Goal: Complete application form

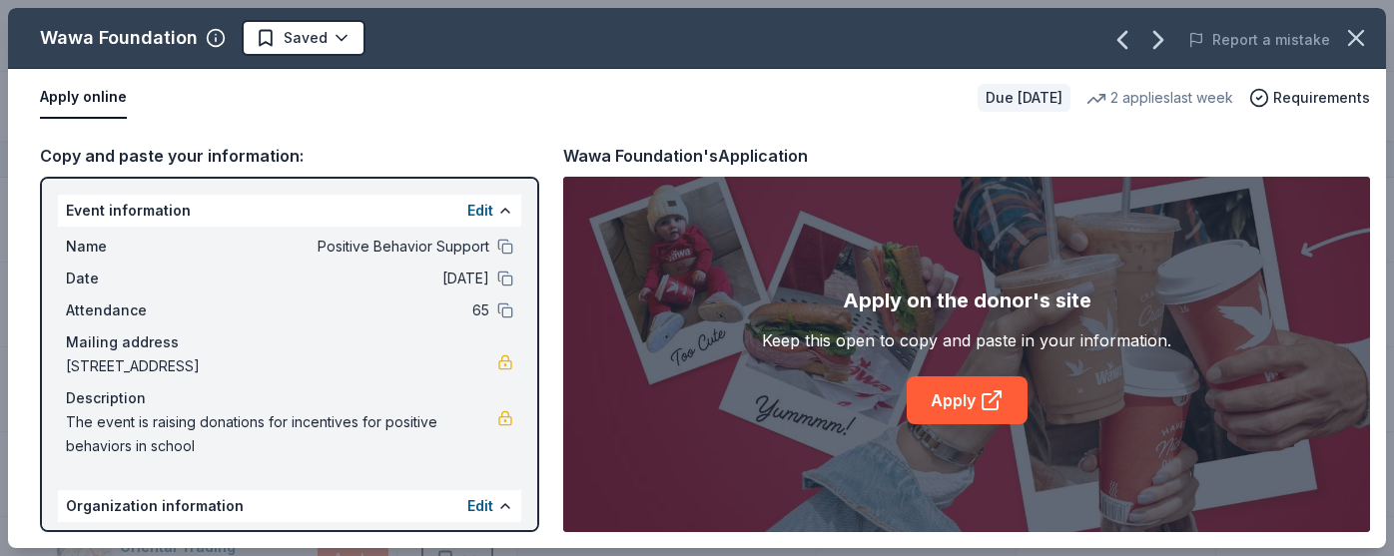
scroll to position [144, 0]
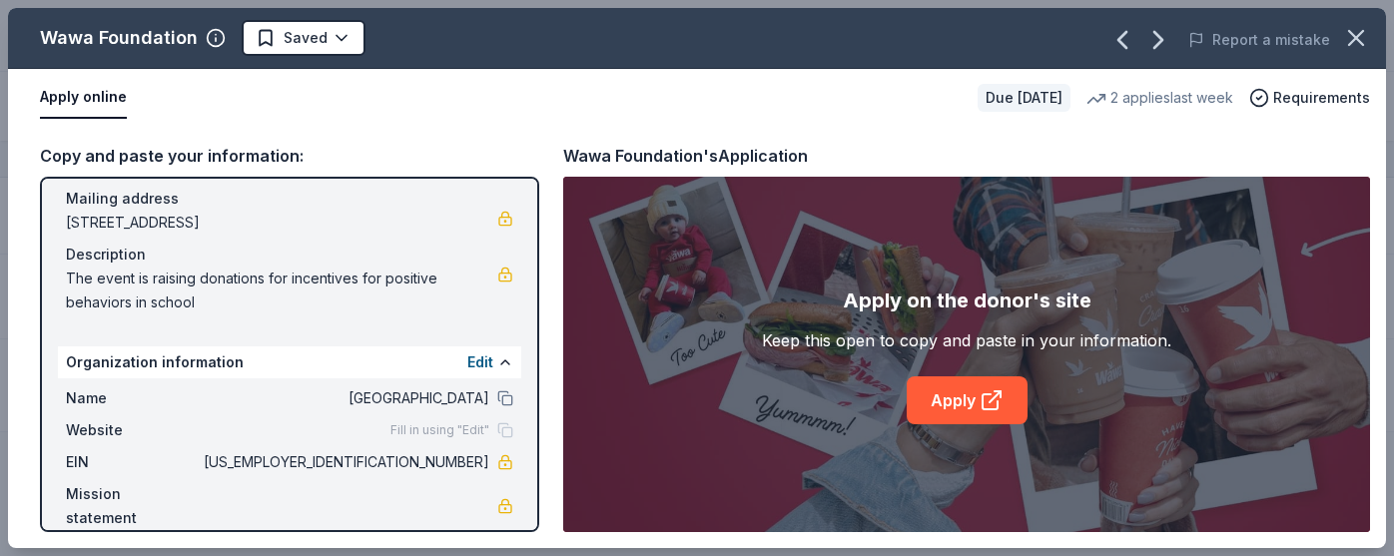
click at [1162, 100] on div "2 applies last week" at bounding box center [1160, 98] width 147 height 24
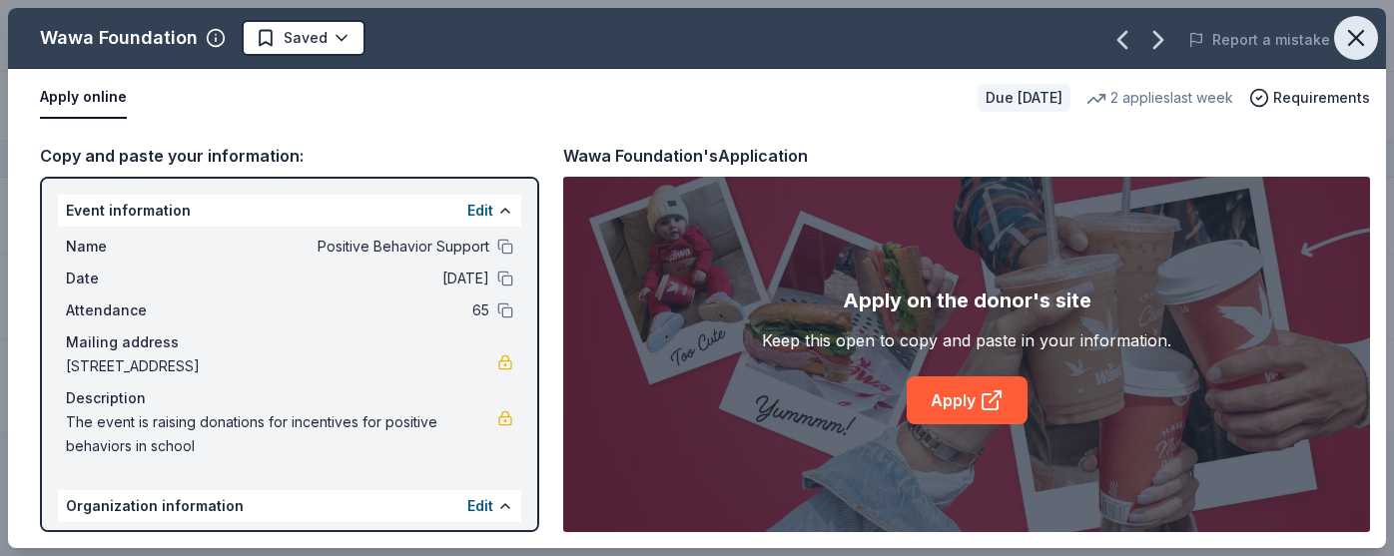
click at [1342, 44] on icon "button" at bounding box center [1356, 38] width 28 height 28
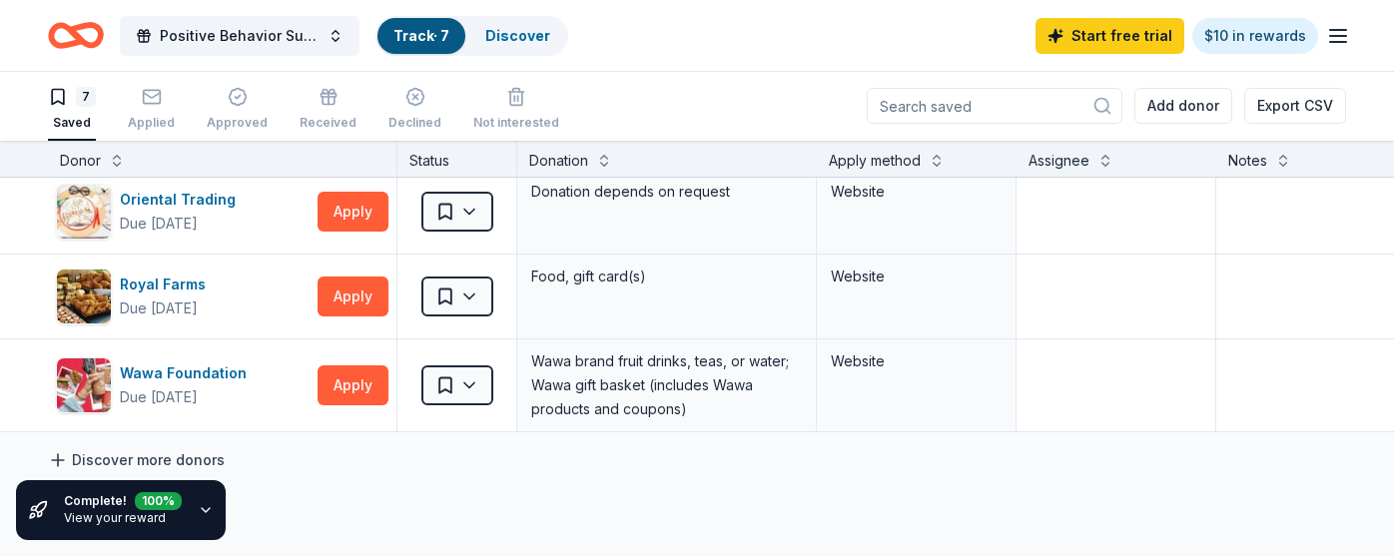
click at [153, 450] on link "Discover more donors" at bounding box center [136, 460] width 177 height 24
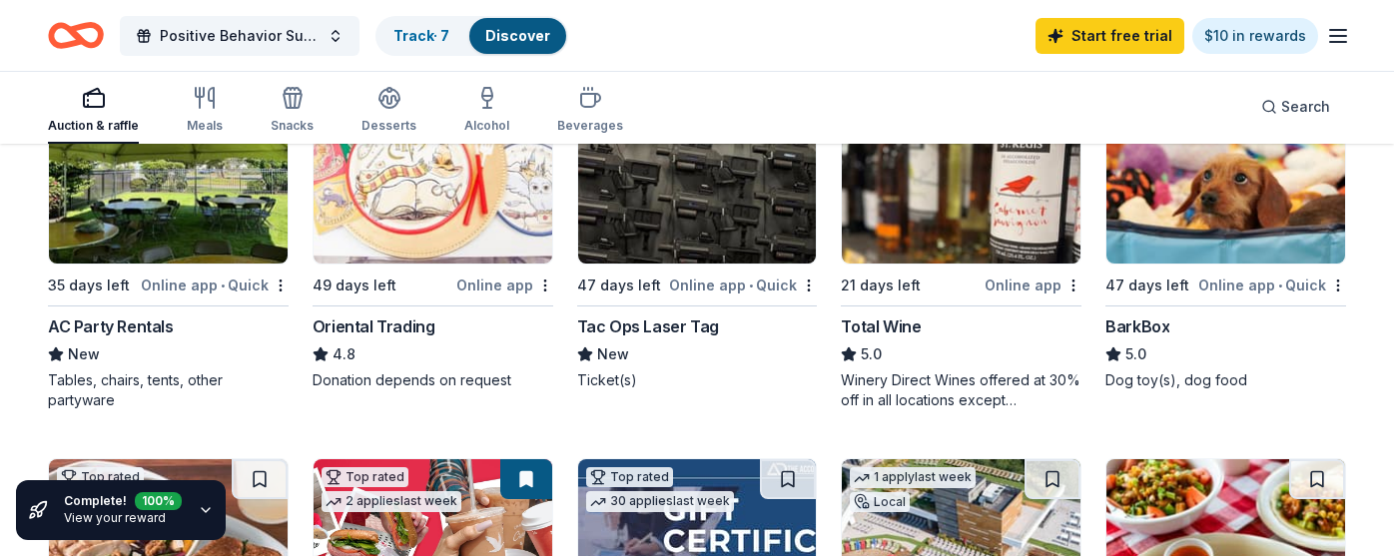
scroll to position [296, 0]
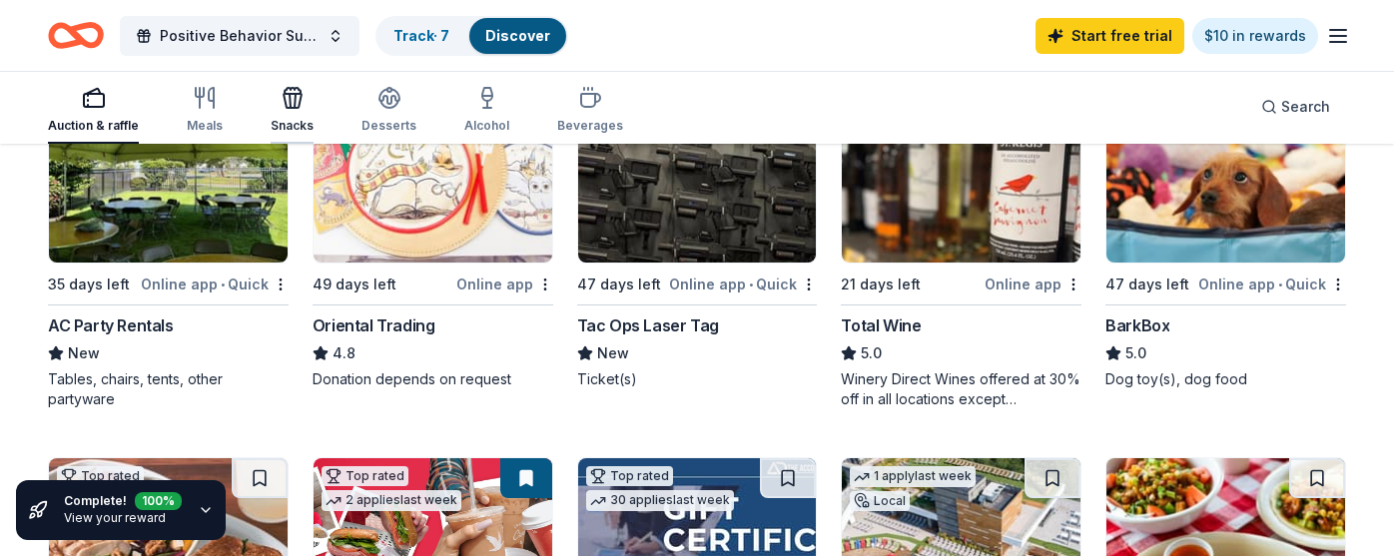
click at [287, 108] on icon "button" at bounding box center [293, 101] width 18 height 14
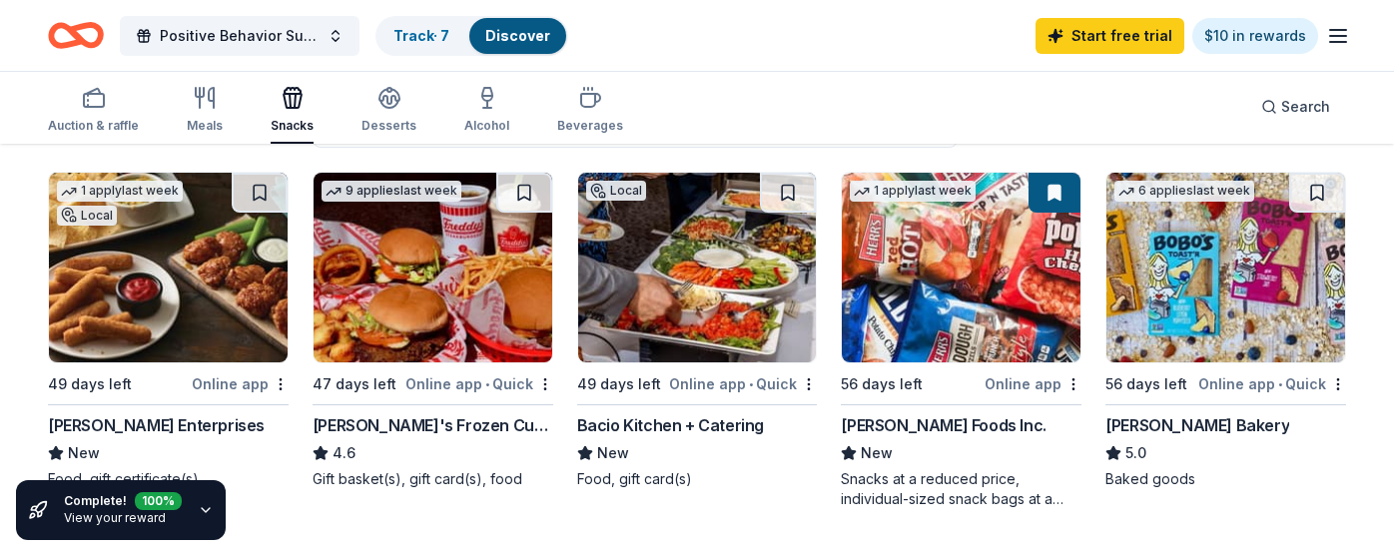
scroll to position [185, 0]
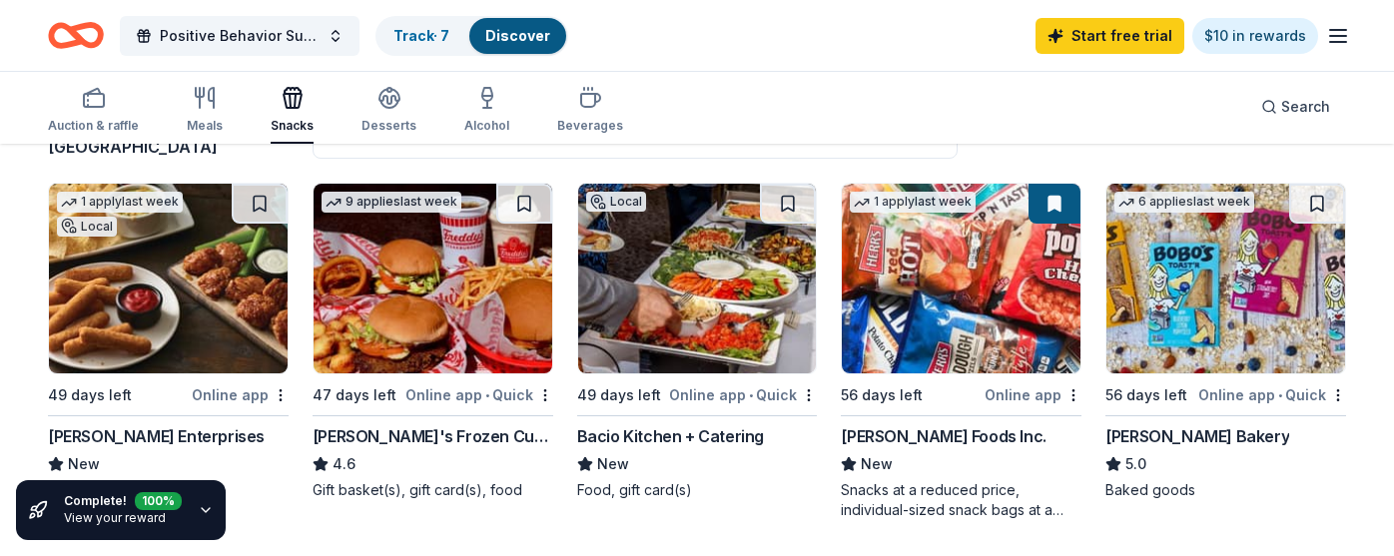
click at [963, 312] on img at bounding box center [961, 279] width 239 height 190
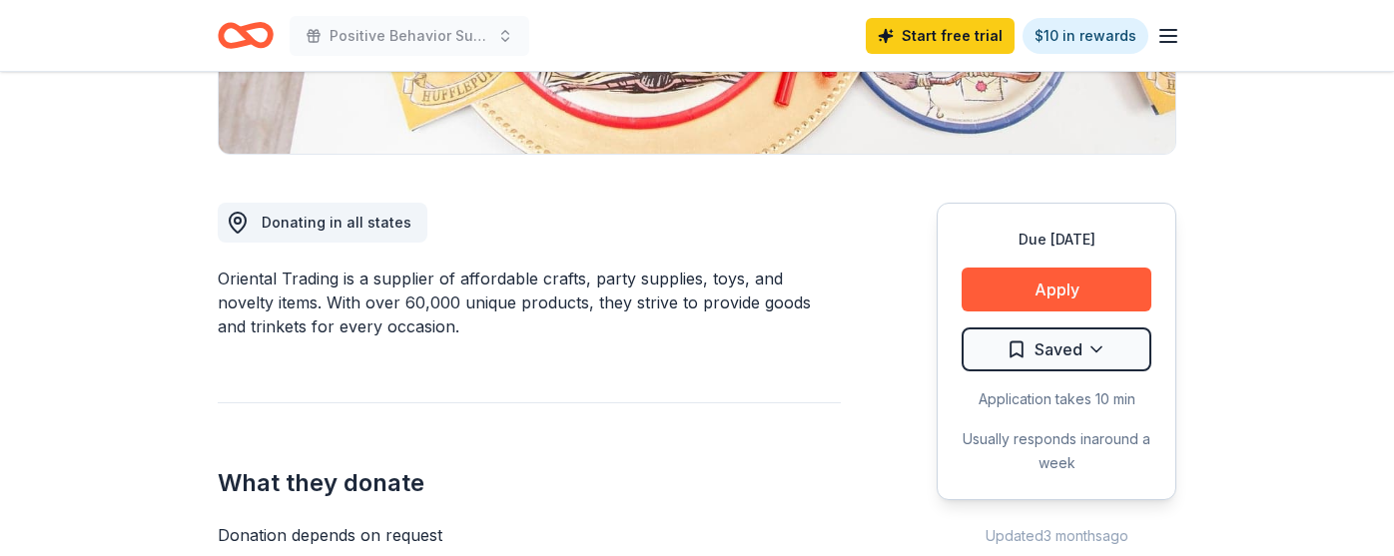
scroll to position [453, 0]
click at [997, 290] on button "Apply" at bounding box center [1057, 289] width 190 height 44
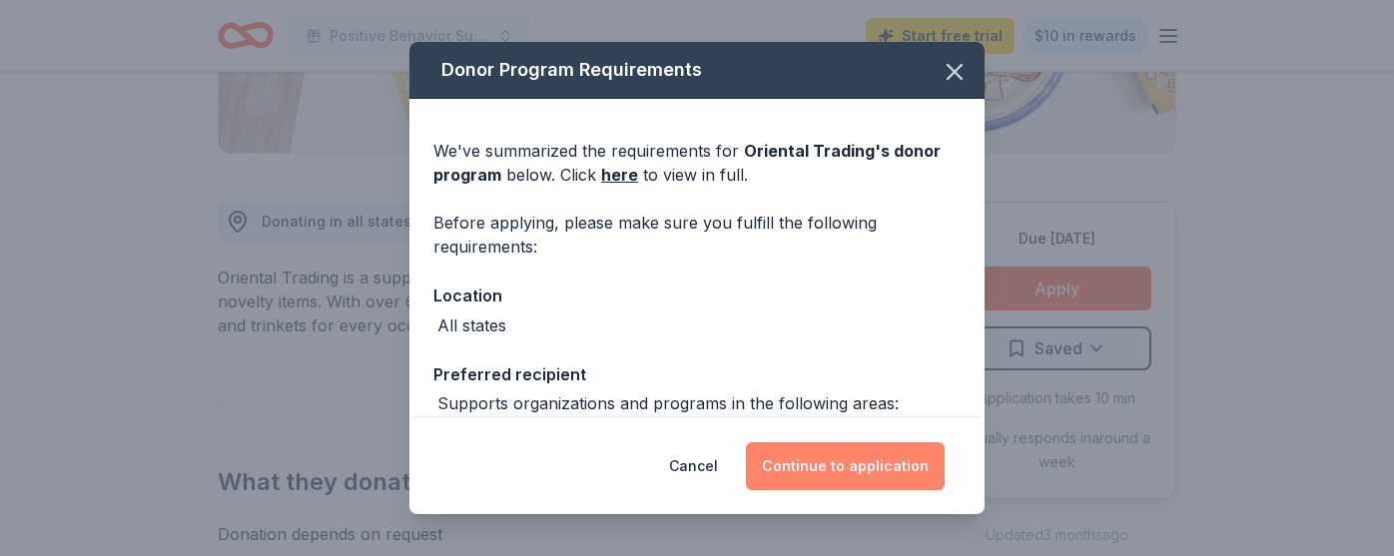
click at [794, 473] on button "Continue to application" at bounding box center [845, 466] width 199 height 48
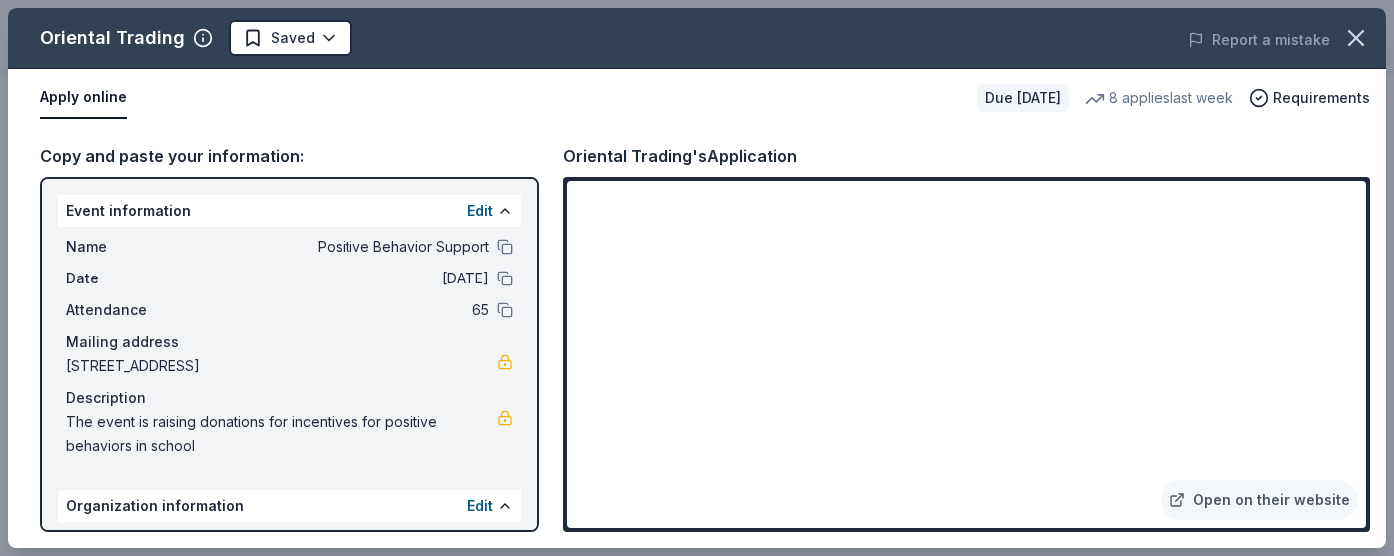
scroll to position [144, 0]
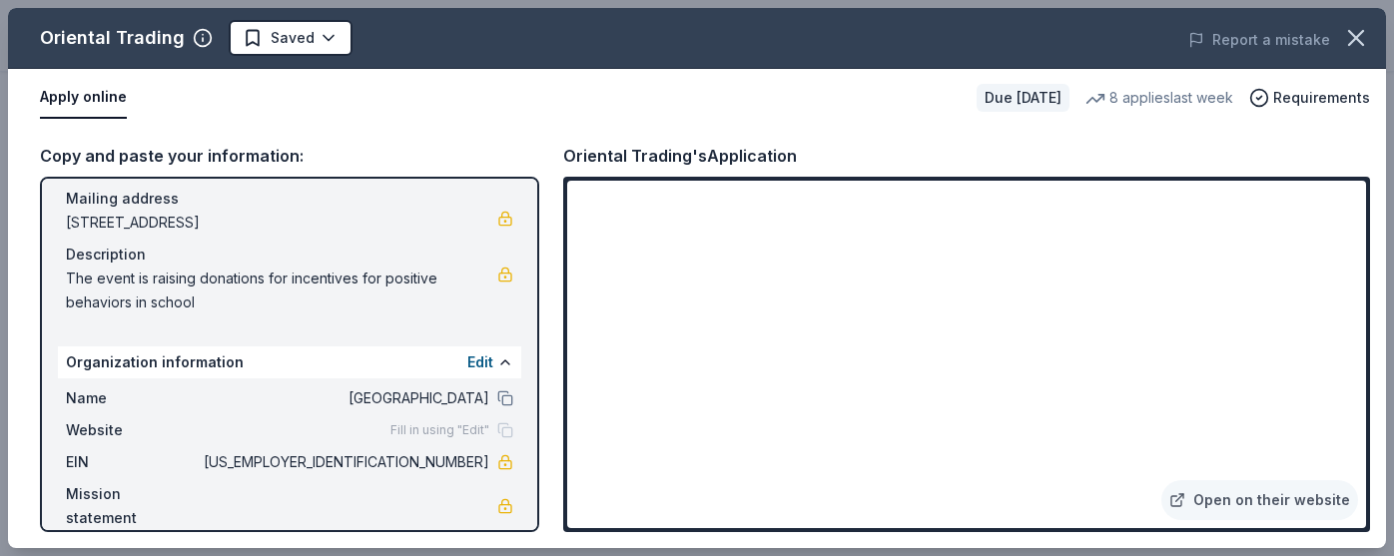
click at [497, 369] on div "Edit" at bounding box center [490, 363] width 46 height 24
click at [478, 364] on button "Edit" at bounding box center [480, 363] width 26 height 24
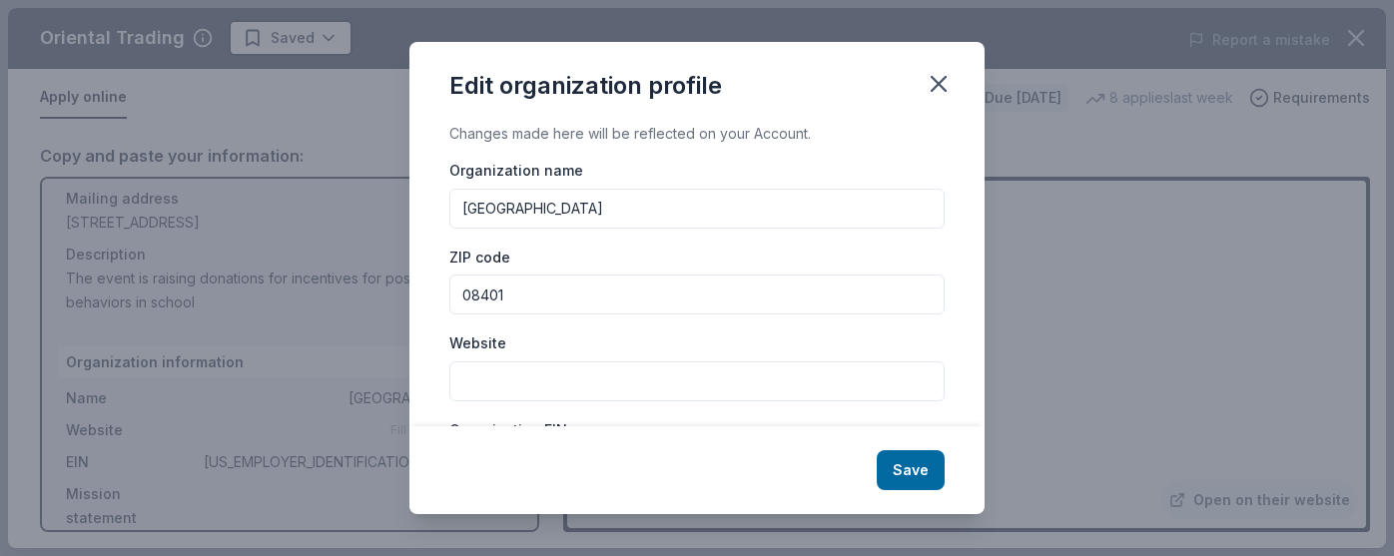
drag, startPoint x: 657, startPoint y: 217, endPoint x: 352, endPoint y: 217, distance: 305.6
click at [352, 217] on div "Edit organization profile Changes made here will be reflected on your Account. …" at bounding box center [697, 278] width 1394 height 556
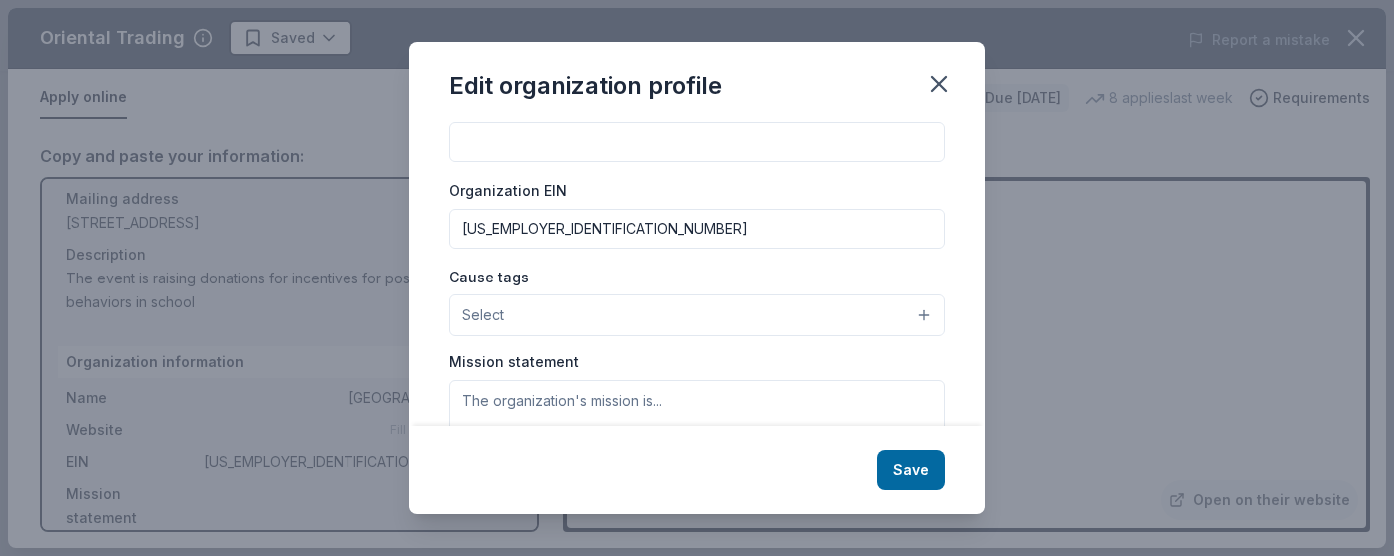
scroll to position [263, 0]
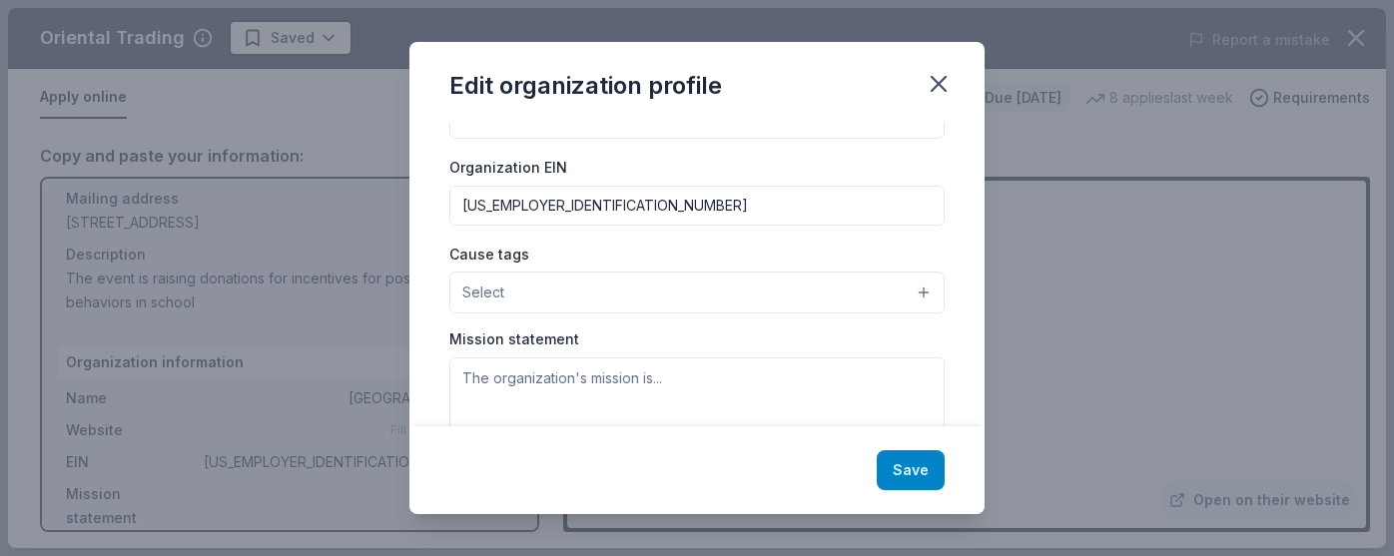
type input "ACS"
click at [912, 471] on button "Save" at bounding box center [911, 470] width 68 height 40
click at [559, 201] on input "[US_EMPLOYER_IDENTIFICATION_NUMBER]" at bounding box center [696, 206] width 495 height 40
type input "21-600011"
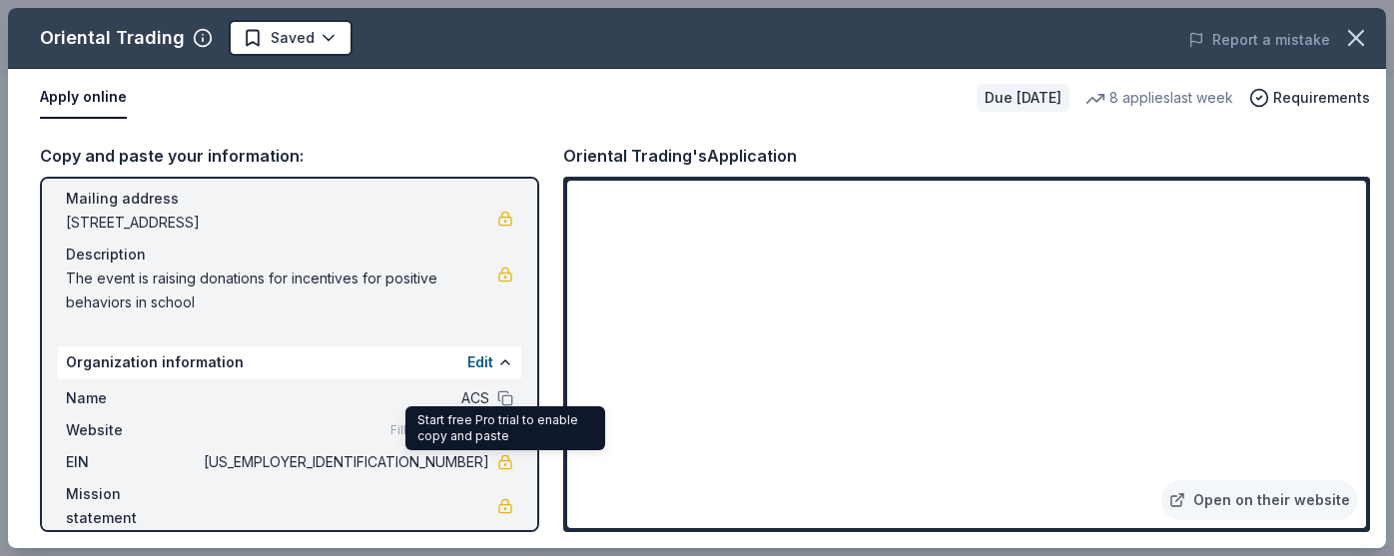
click at [514, 459] on div "Name ACS Website Fill in using "Edit" EIN 21-6000116 Mission statement" at bounding box center [289, 459] width 463 height 160
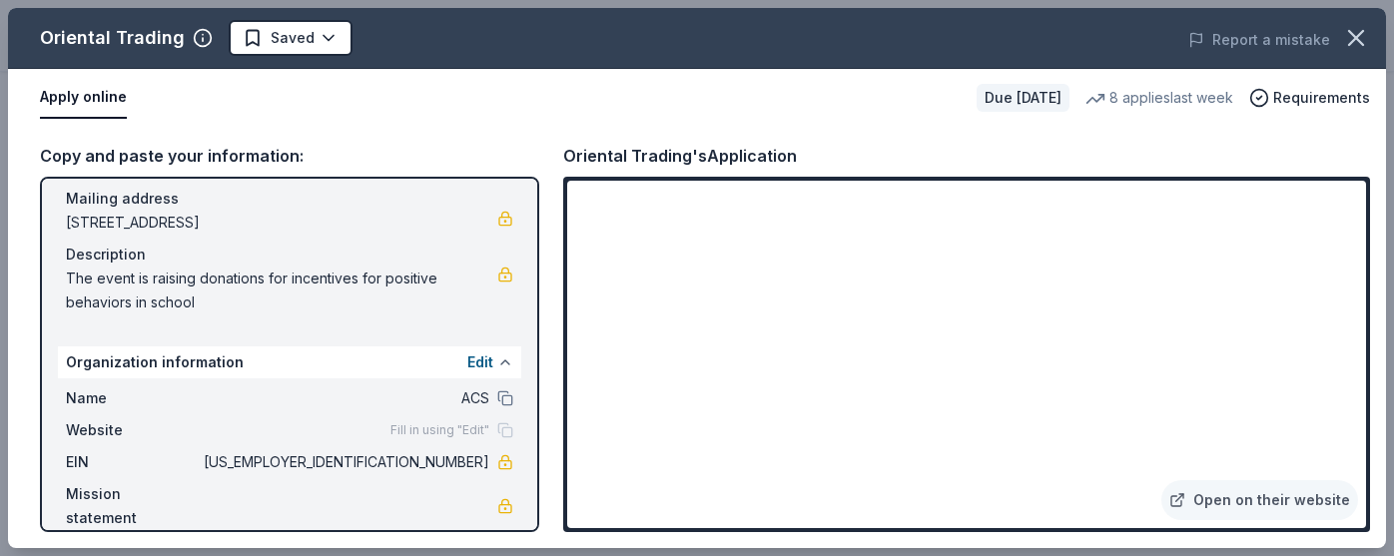
click at [497, 363] on button at bounding box center [505, 363] width 16 height 16
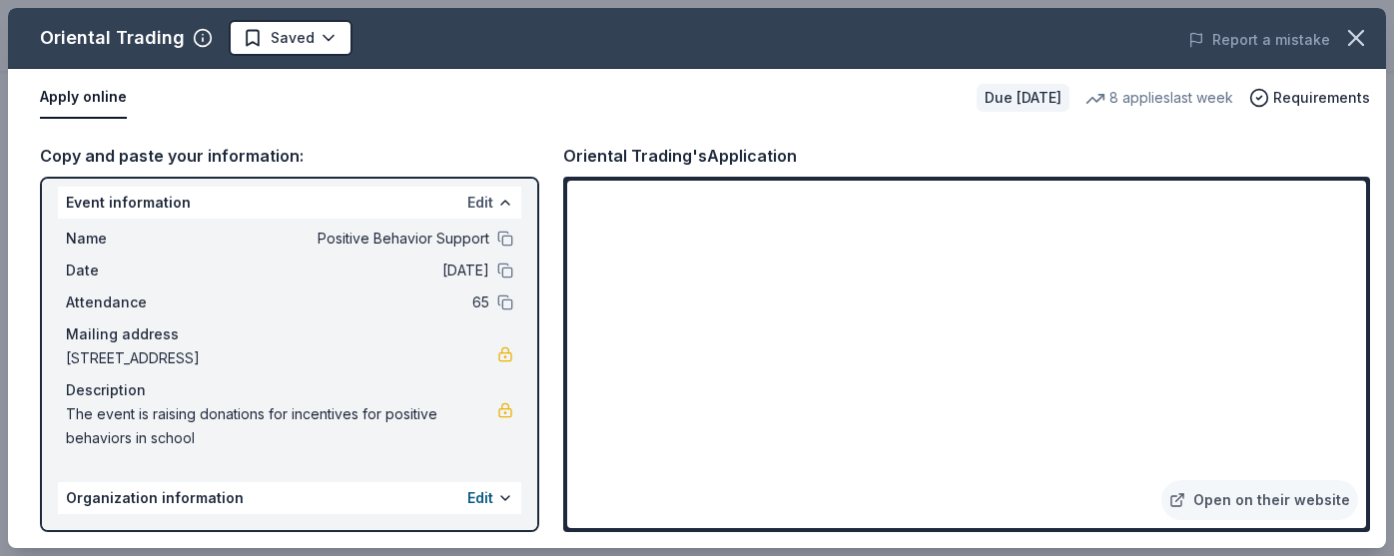
click at [486, 194] on button "Edit" at bounding box center [480, 203] width 26 height 24
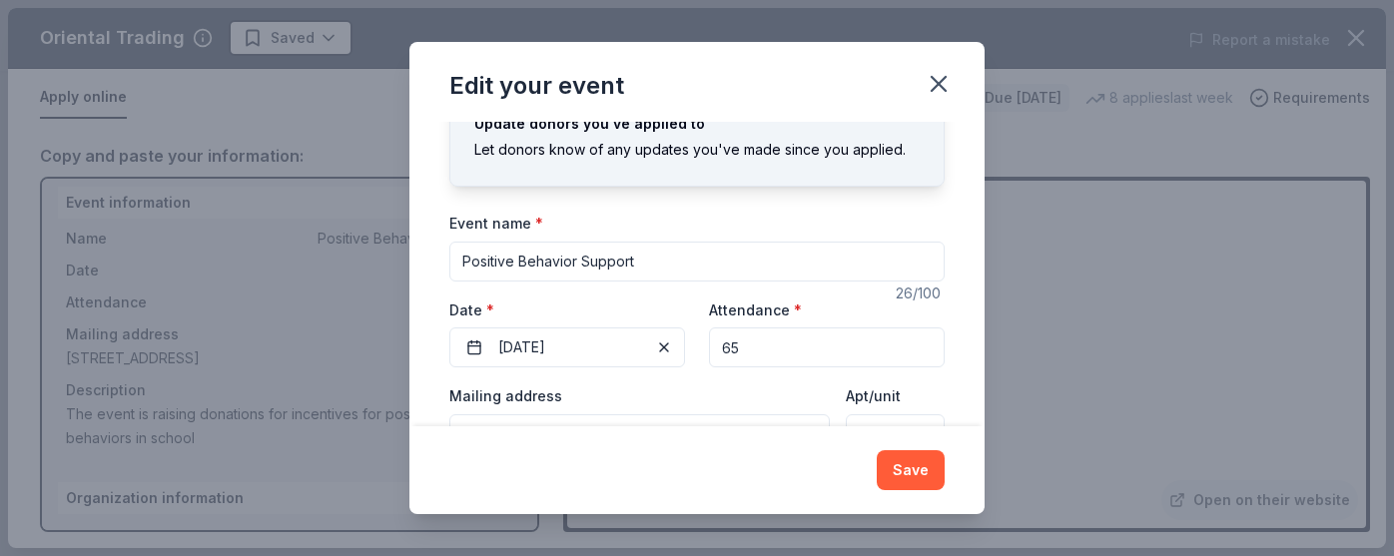
scroll to position [0, 0]
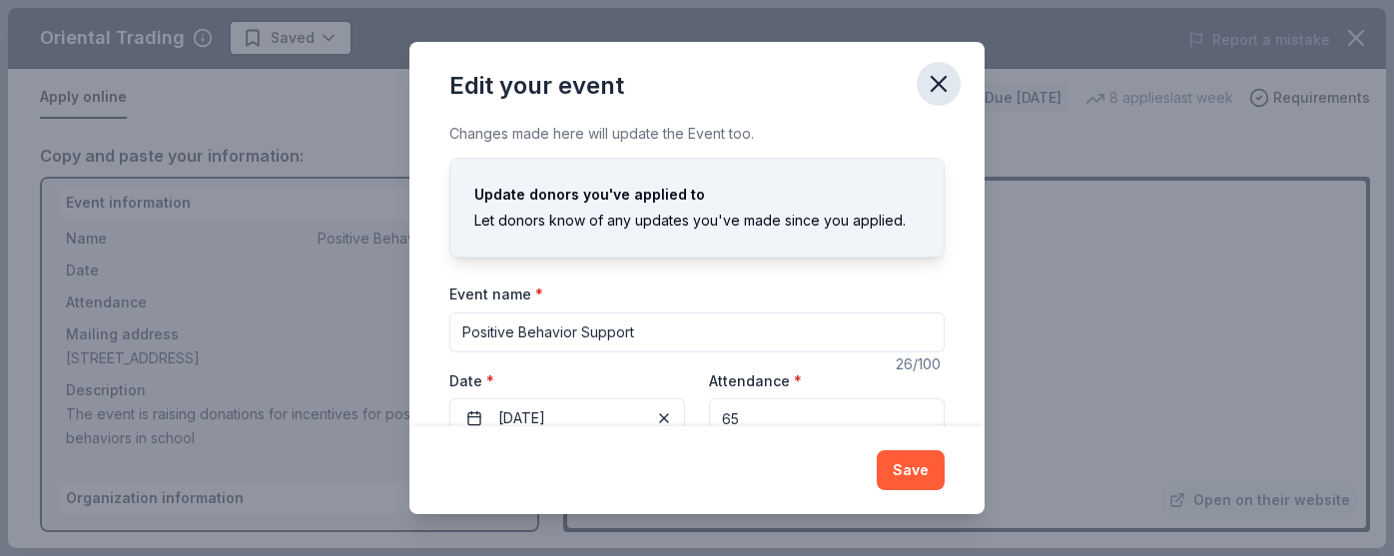
click at [939, 89] on icon "button" at bounding box center [939, 84] width 28 height 28
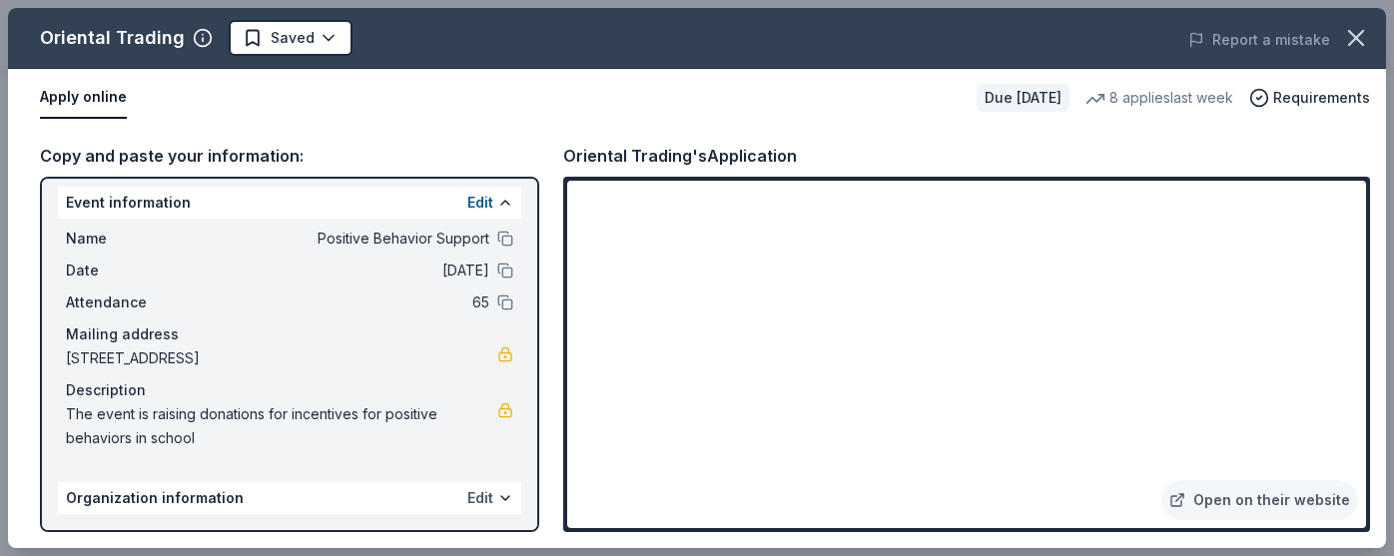
click at [491, 497] on button "Edit" at bounding box center [480, 498] width 26 height 24
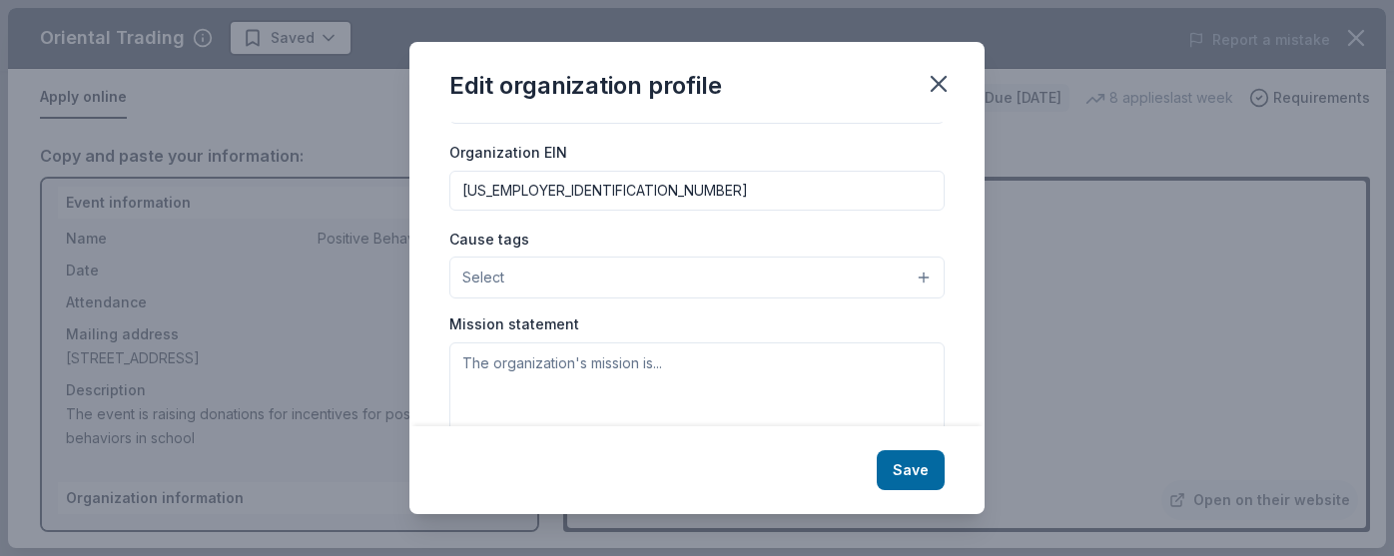
scroll to position [279, 0]
click at [535, 187] on input "[US_EMPLOYER_IDENTIFICATION_NUMBER]" at bounding box center [696, 190] width 495 height 40
type input "21-6000166"
click at [890, 469] on button "Save" at bounding box center [911, 470] width 68 height 40
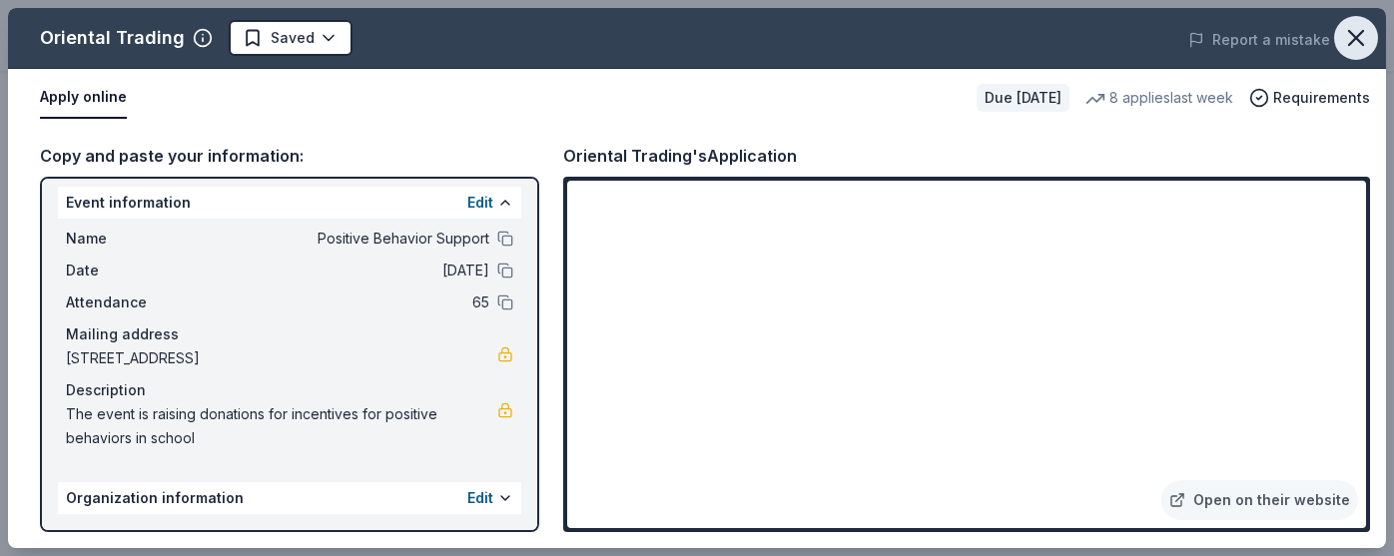
click at [1357, 37] on icon "button" at bounding box center [1356, 38] width 14 height 14
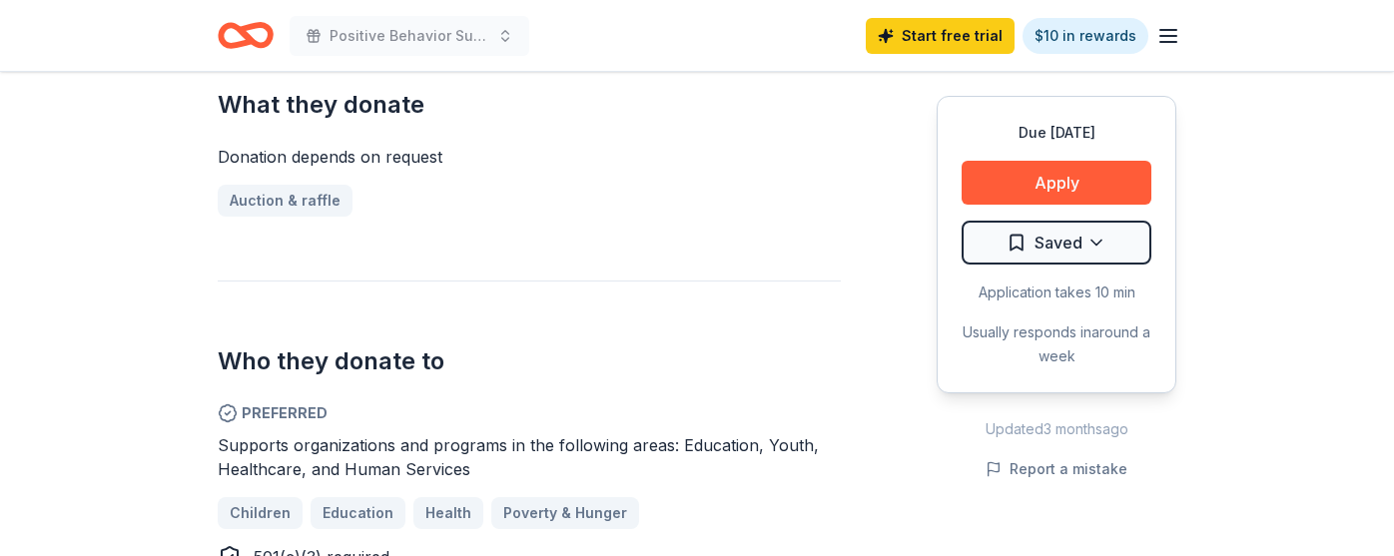
scroll to position [0, 0]
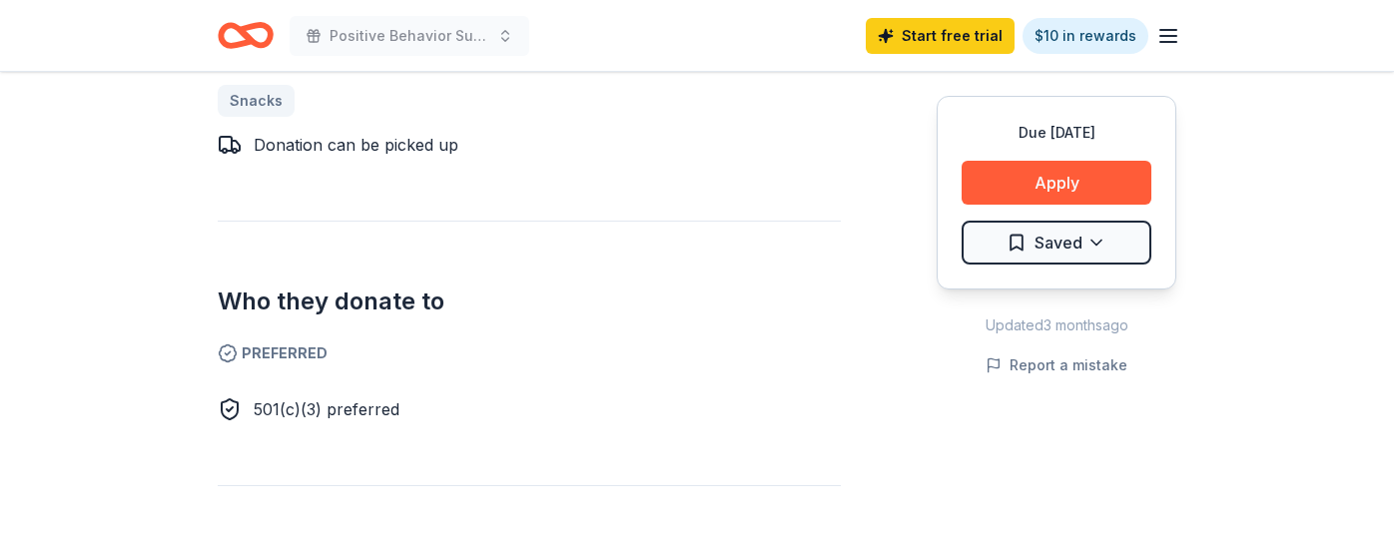
scroll to position [982, 0]
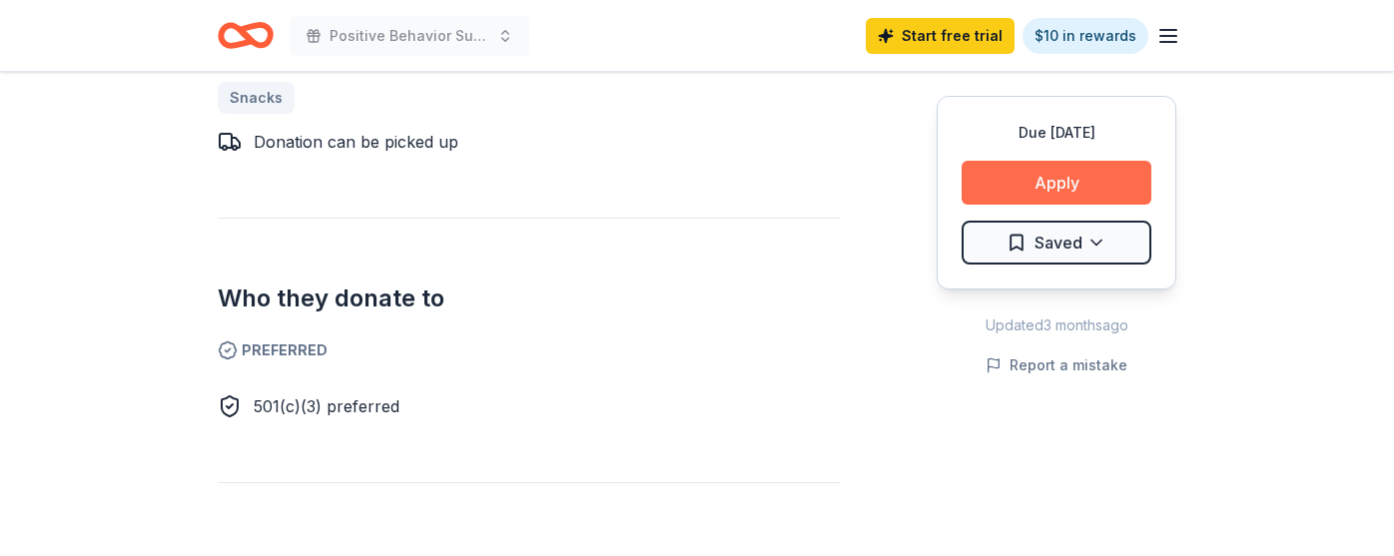
click at [1058, 177] on button "Apply" at bounding box center [1057, 183] width 190 height 44
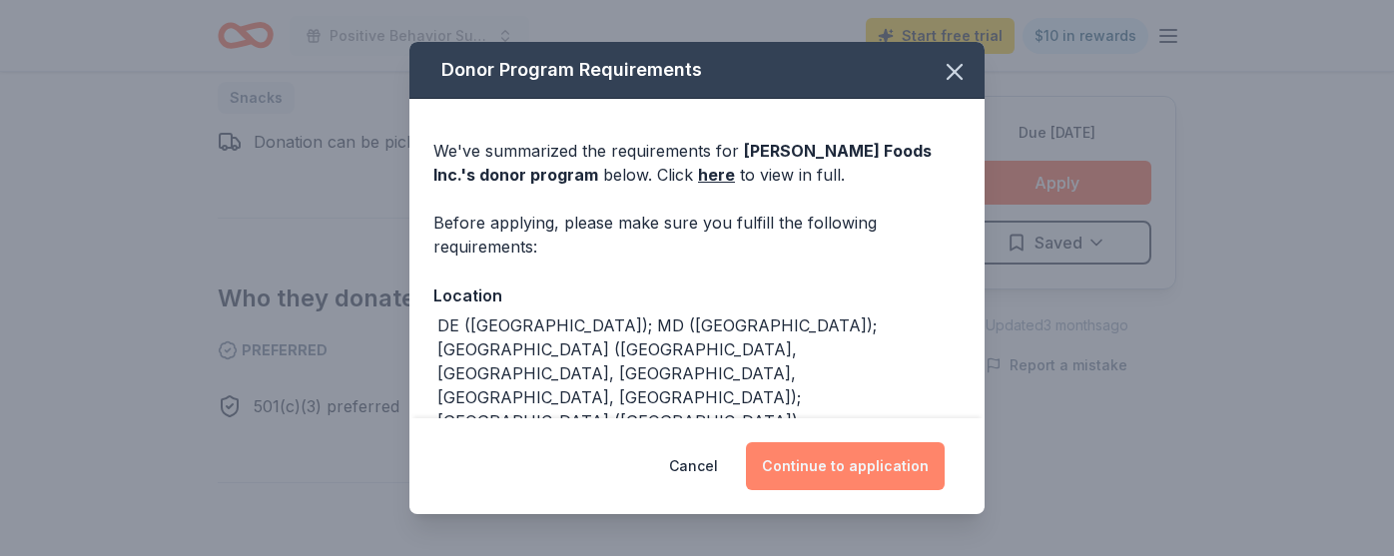
click at [891, 456] on button "Continue to application" at bounding box center [845, 466] width 199 height 48
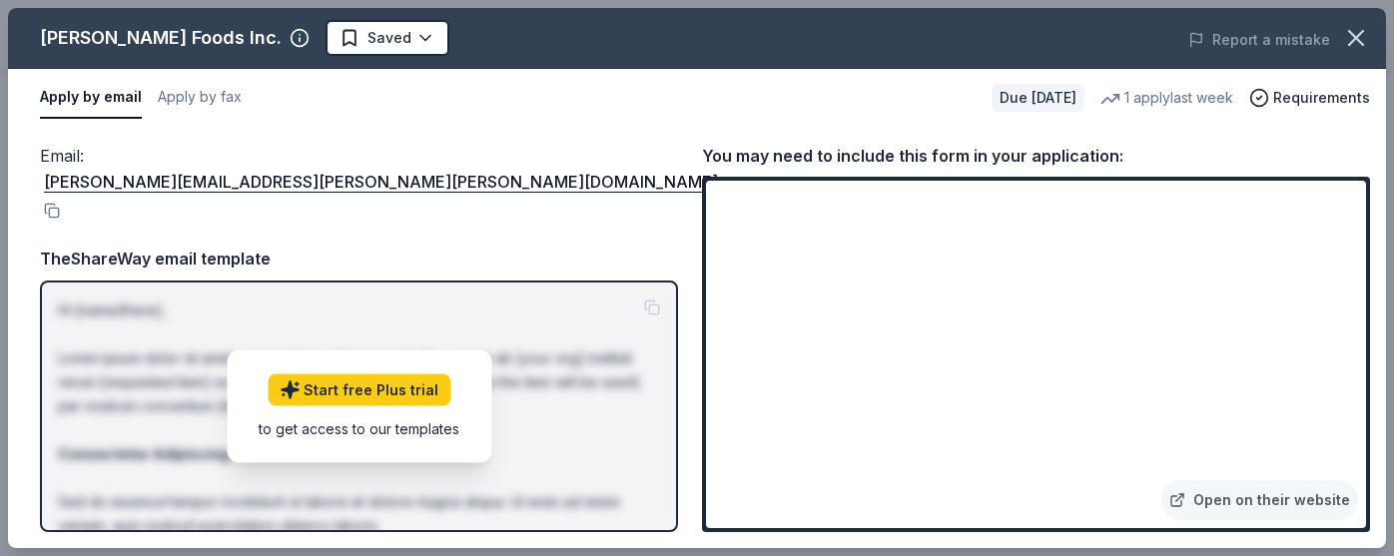
drag, startPoint x: 767, startPoint y: 158, endPoint x: 1031, endPoint y: 163, distance: 263.7
click at [1031, 163] on div "You may need to include this form in your application:" at bounding box center [1036, 156] width 668 height 26
drag, startPoint x: 1031, startPoint y: 163, endPoint x: 785, endPoint y: 122, distance: 249.1
click at [792, 119] on div "Herr Foods Inc. Saved Report a mistake Apply by email Apply by fax Due in 56 da…" at bounding box center [697, 278] width 1378 height 540
click at [1238, 498] on link "Open on their website" at bounding box center [1259, 500] width 197 height 40
